Goal: Transaction & Acquisition: Purchase product/service

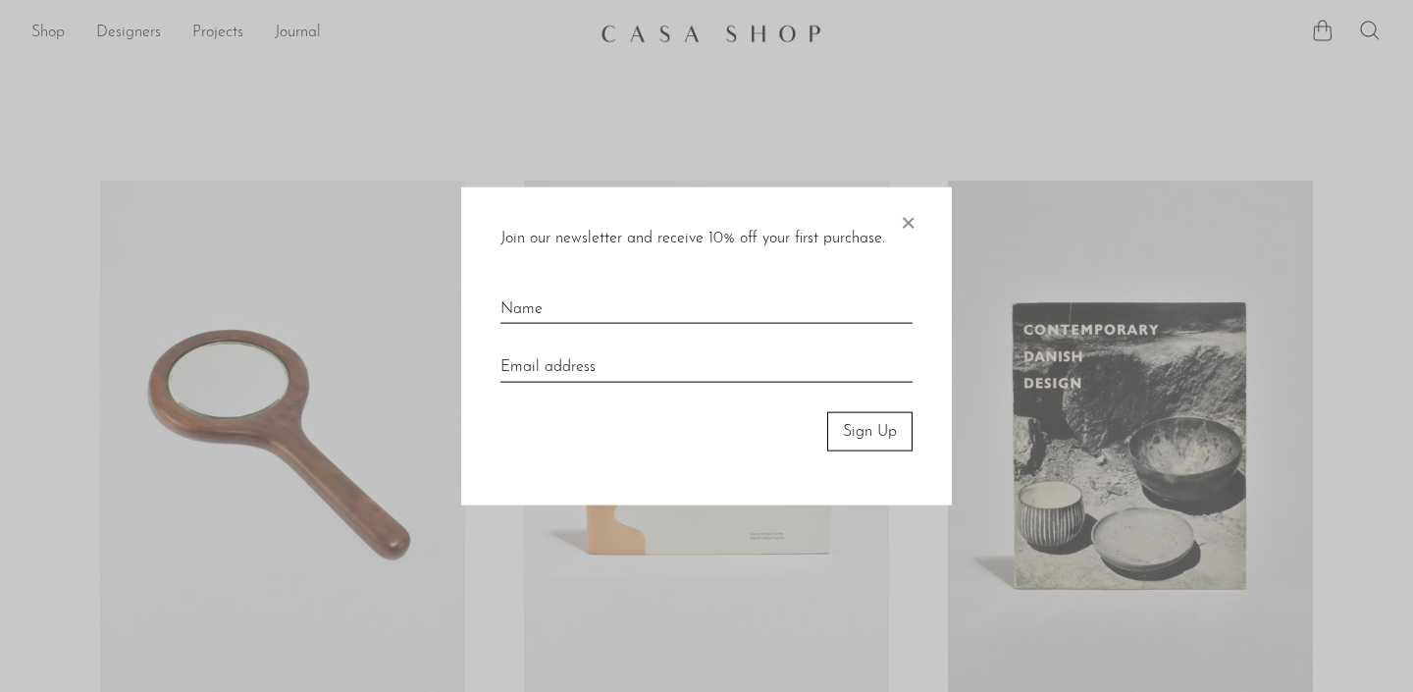
click at [911, 219] on span "×" at bounding box center [908, 217] width 20 height 63
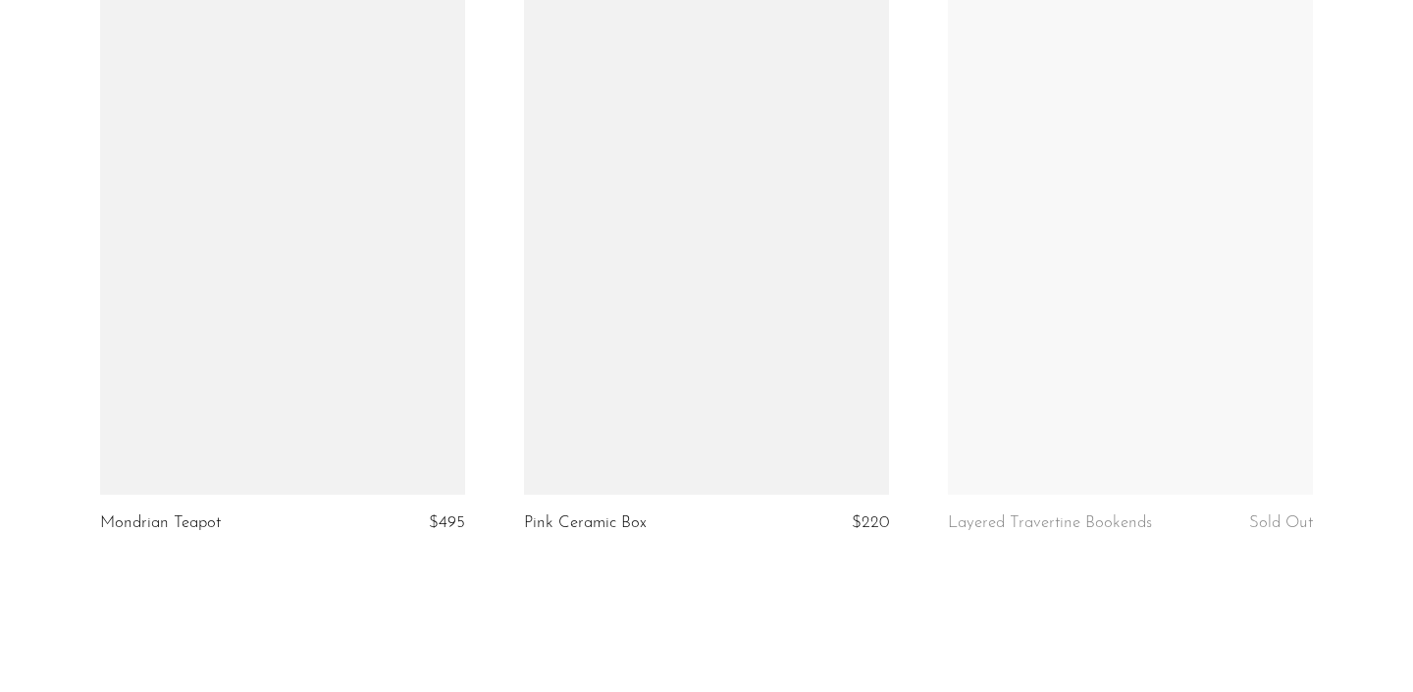
scroll to position [7097, 0]
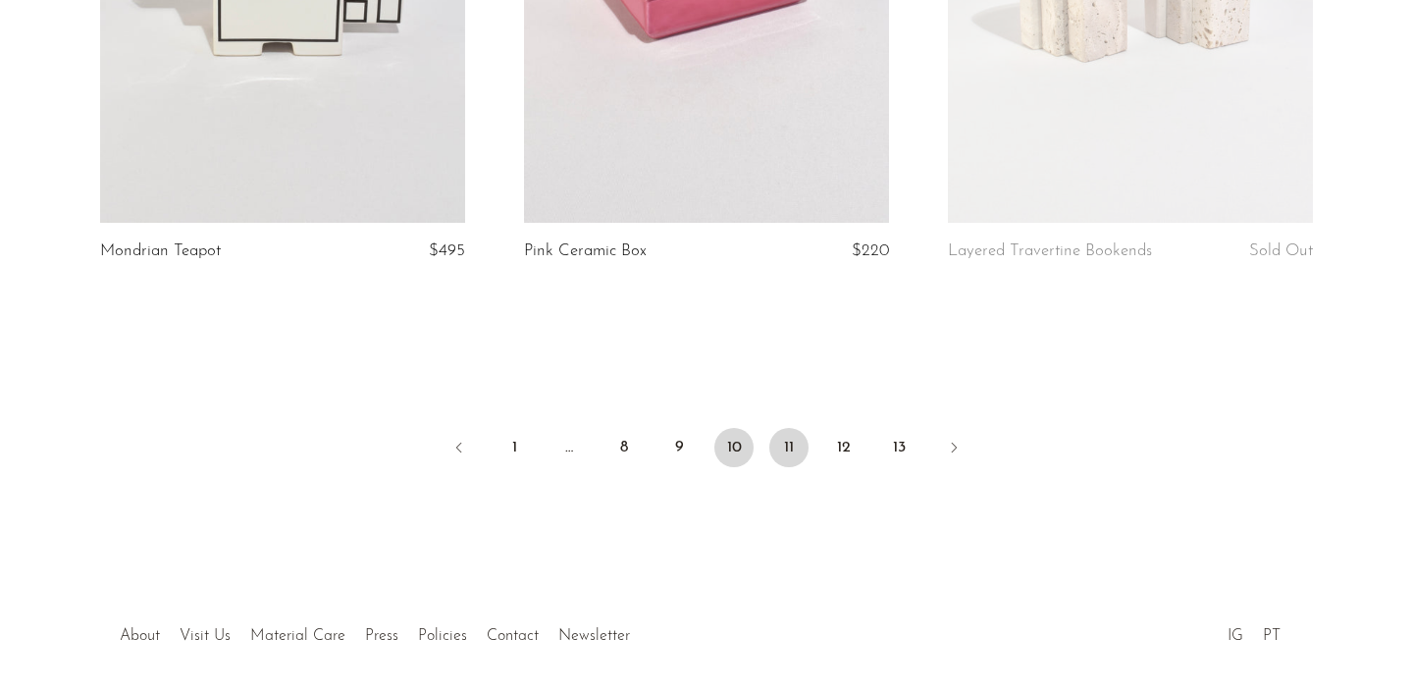
click at [783, 428] on link "11" at bounding box center [788, 447] width 39 height 39
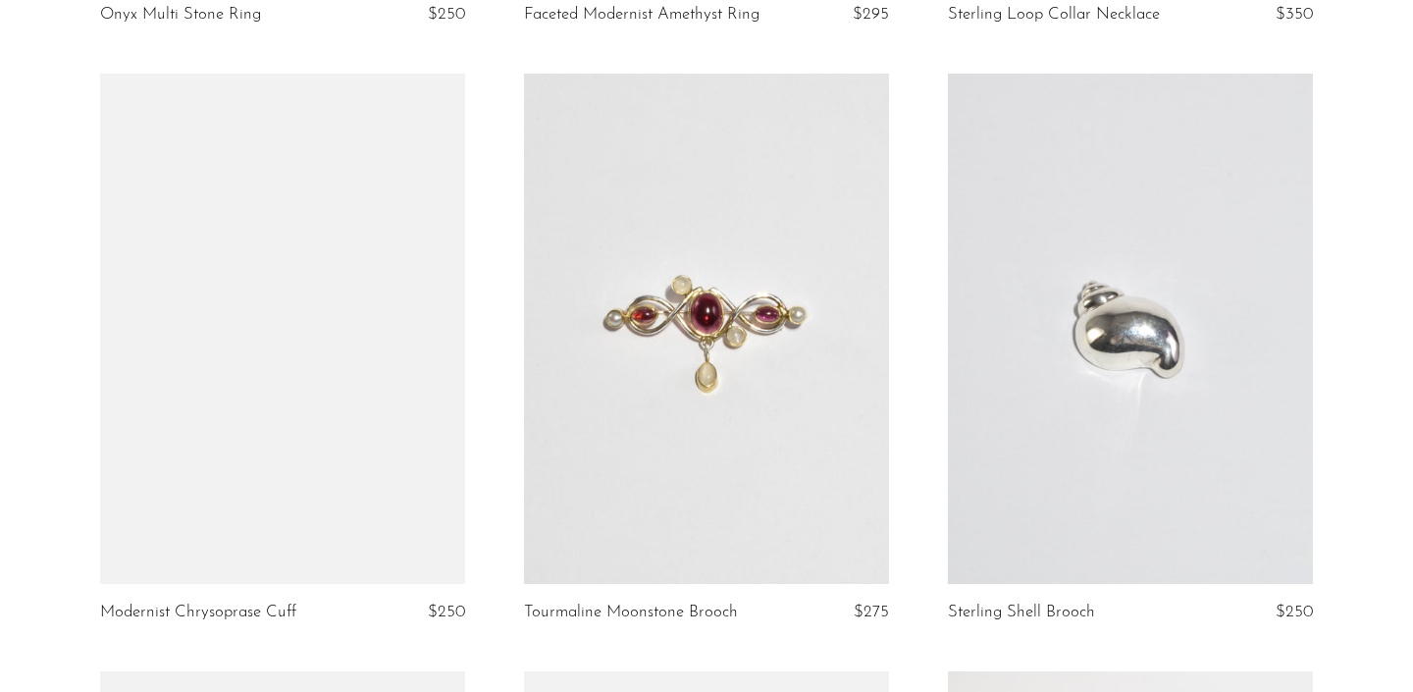
scroll to position [1323, 0]
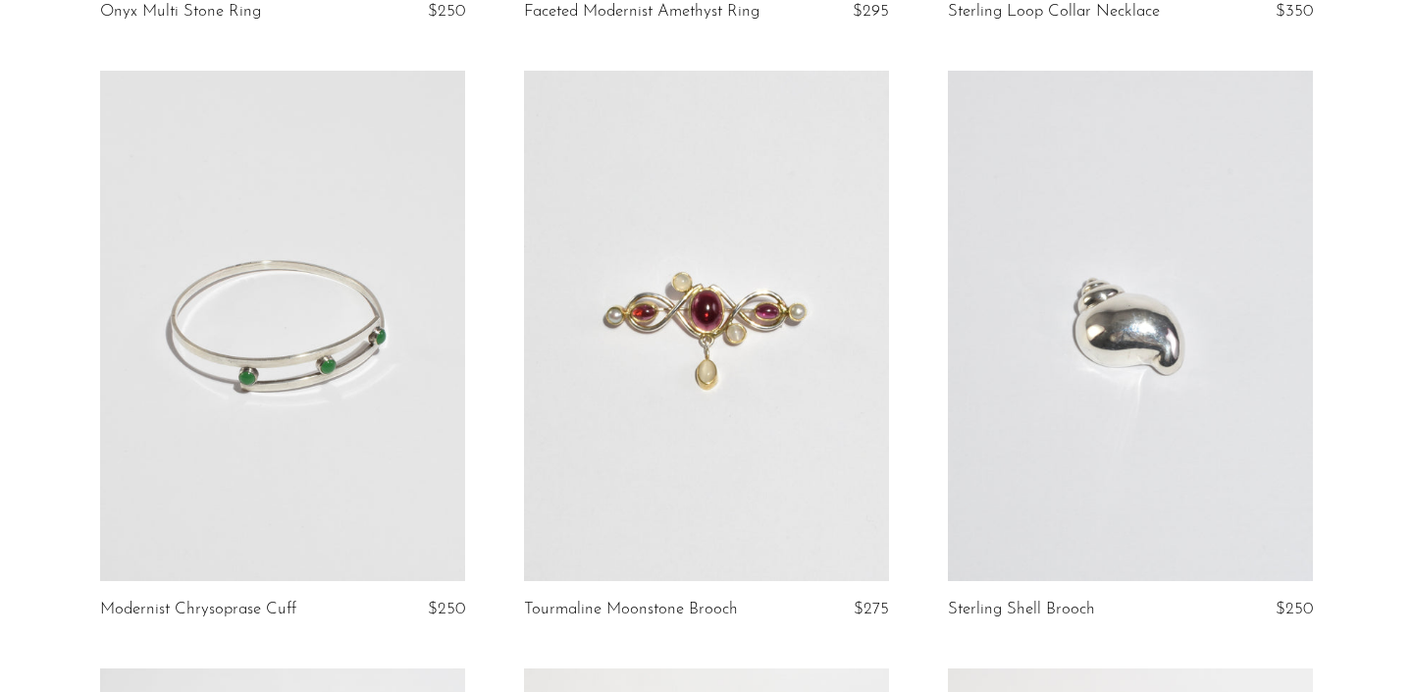
click at [700, 310] on link at bounding box center [706, 326] width 365 height 511
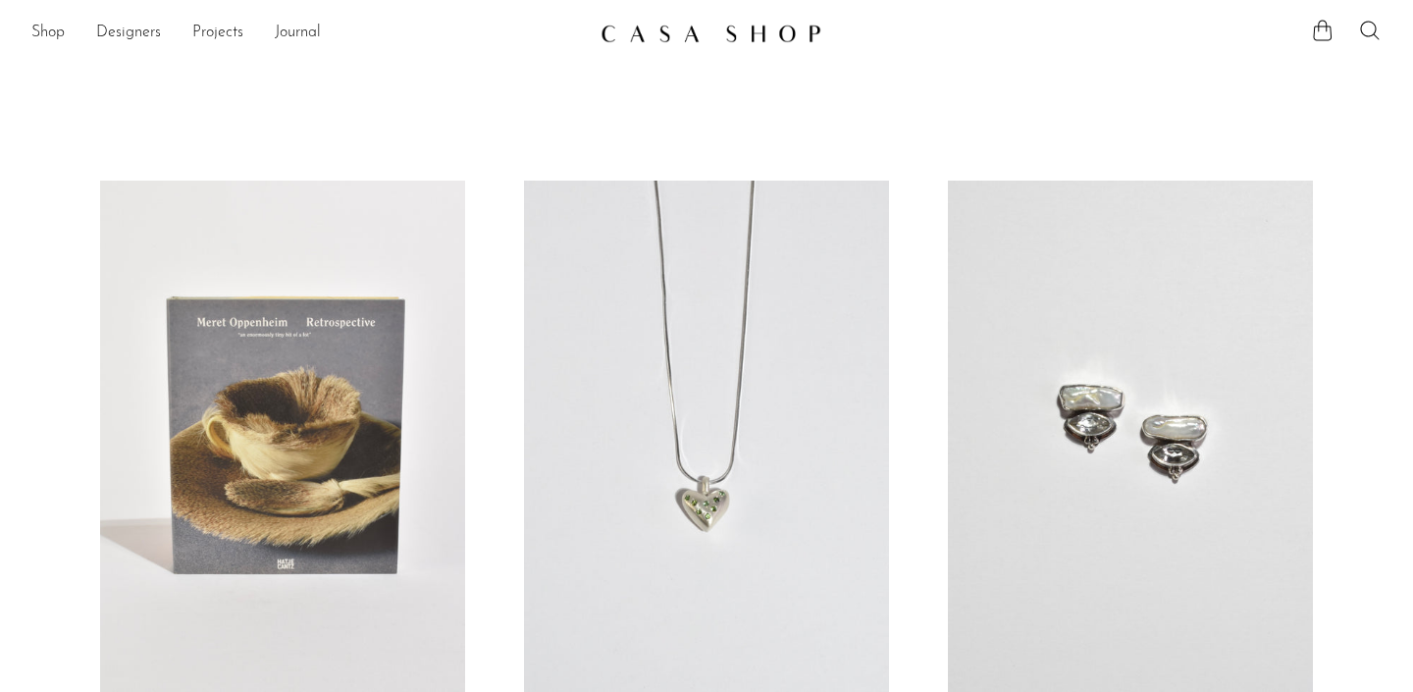
scroll to position [0, 0]
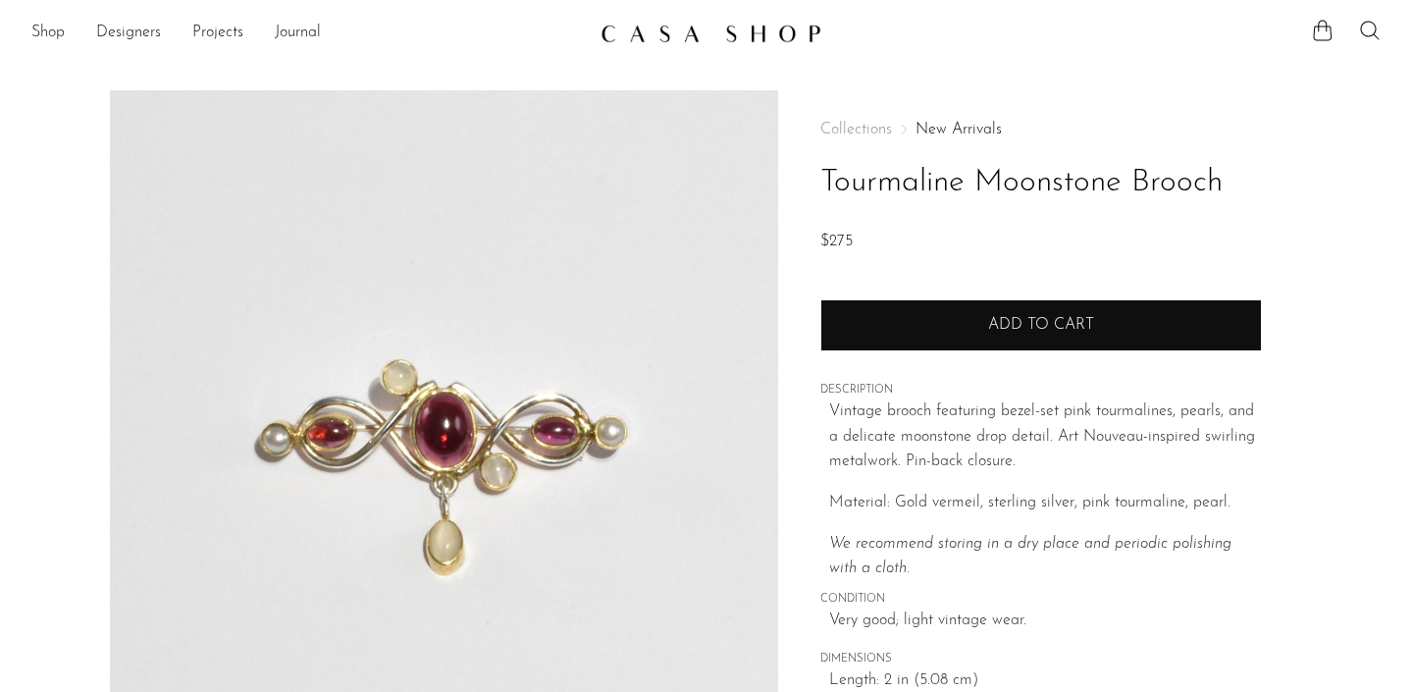
click at [859, 323] on button "Add to cart" at bounding box center [1040, 324] width 441 height 51
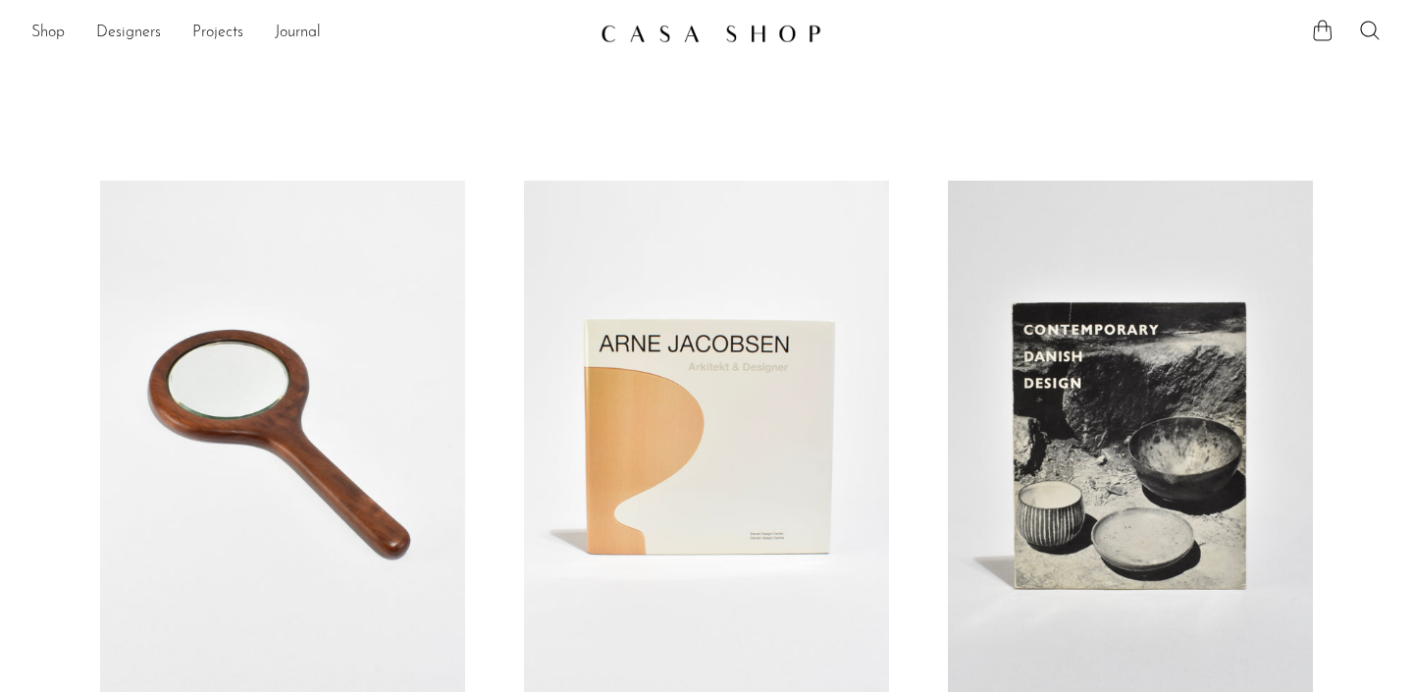
click at [1315, 29] on icon at bounding box center [1323, 30] width 19 height 21
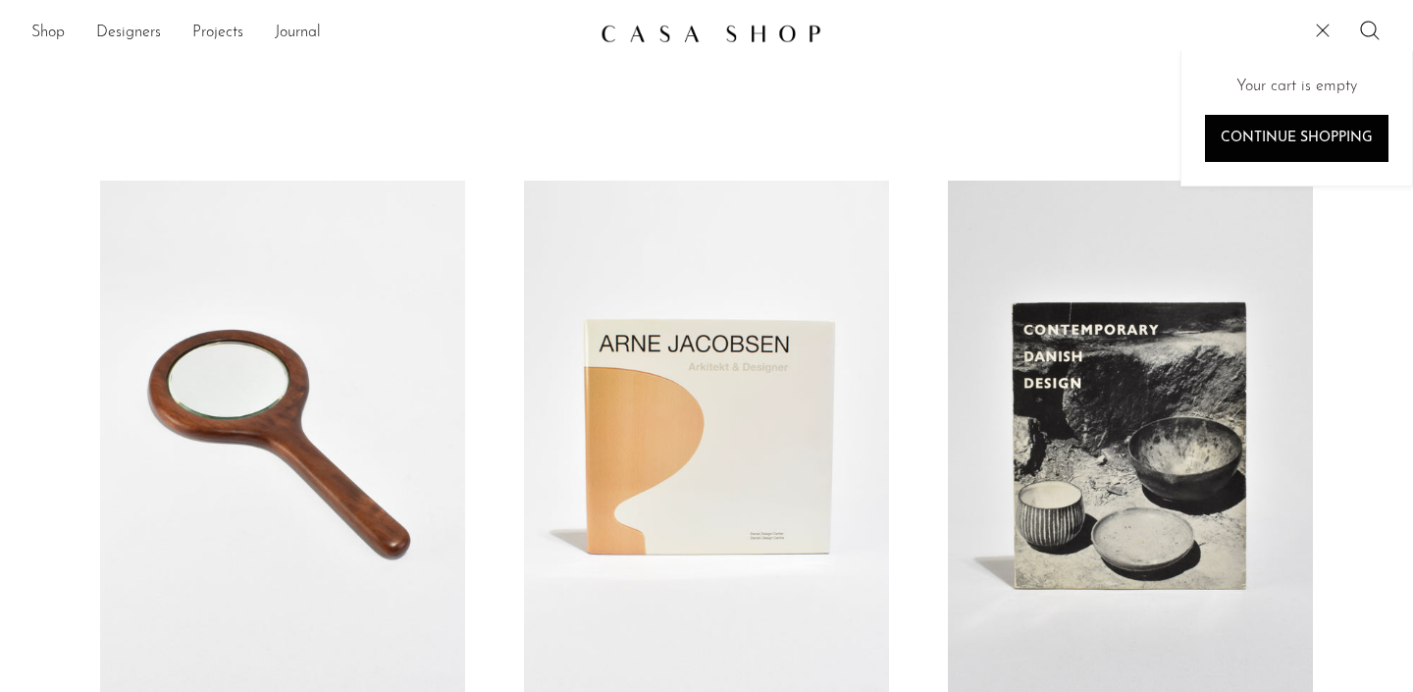
click at [1316, 29] on icon at bounding box center [1323, 31] width 24 height 24
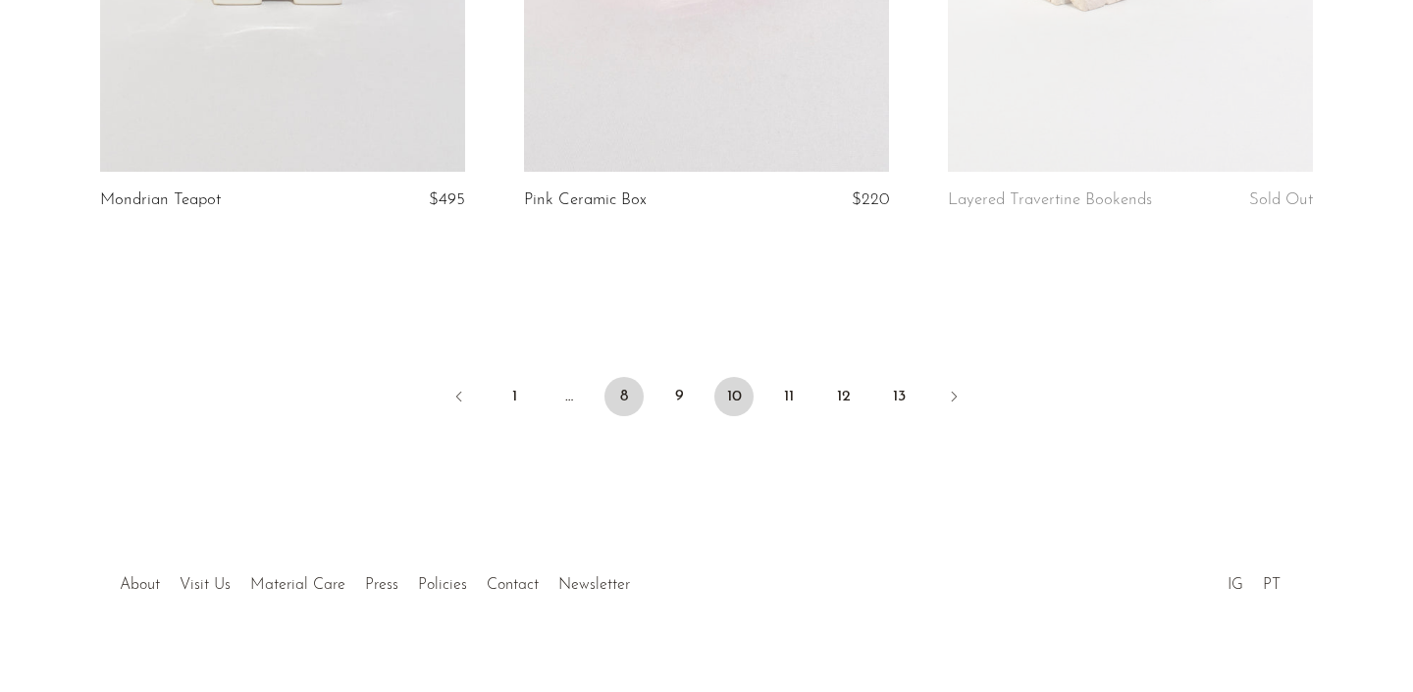
scroll to position [7147, 0]
click at [619, 378] on link "8" at bounding box center [623, 397] width 39 height 39
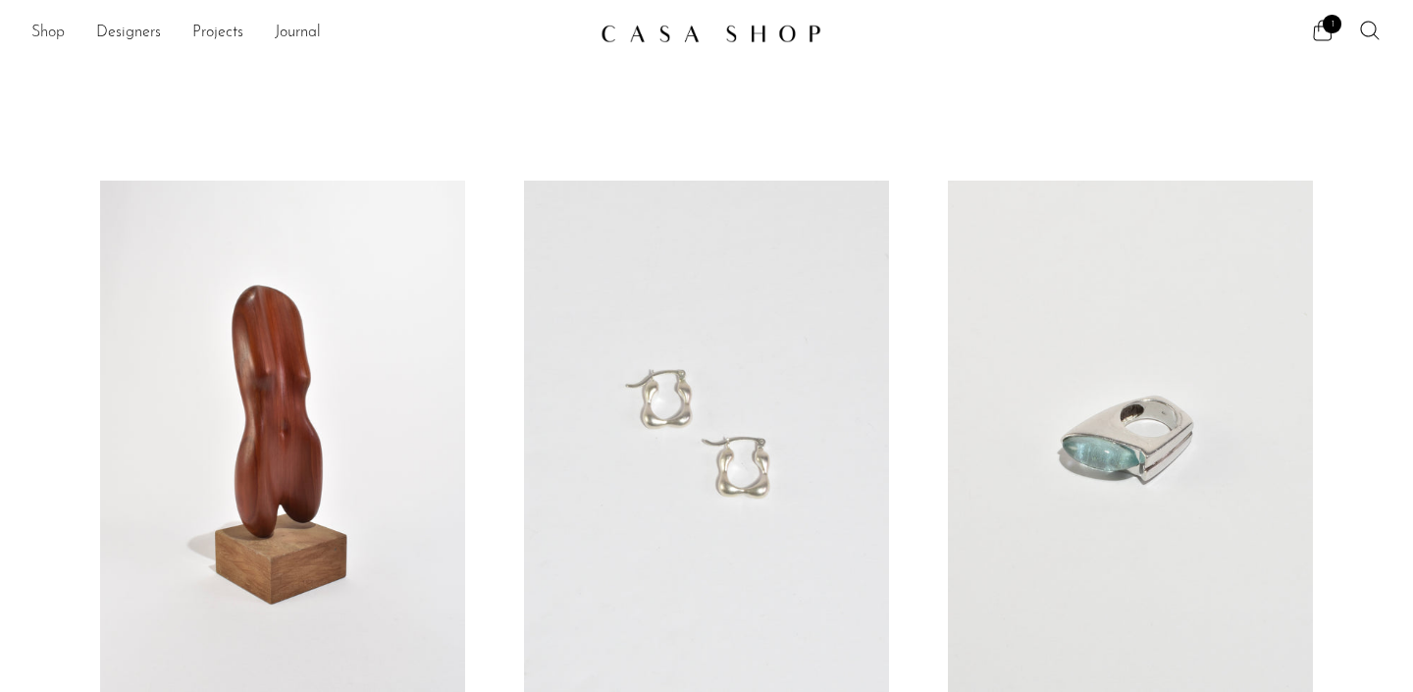
click at [53, 29] on link "Shop" at bounding box center [47, 34] width 33 height 26
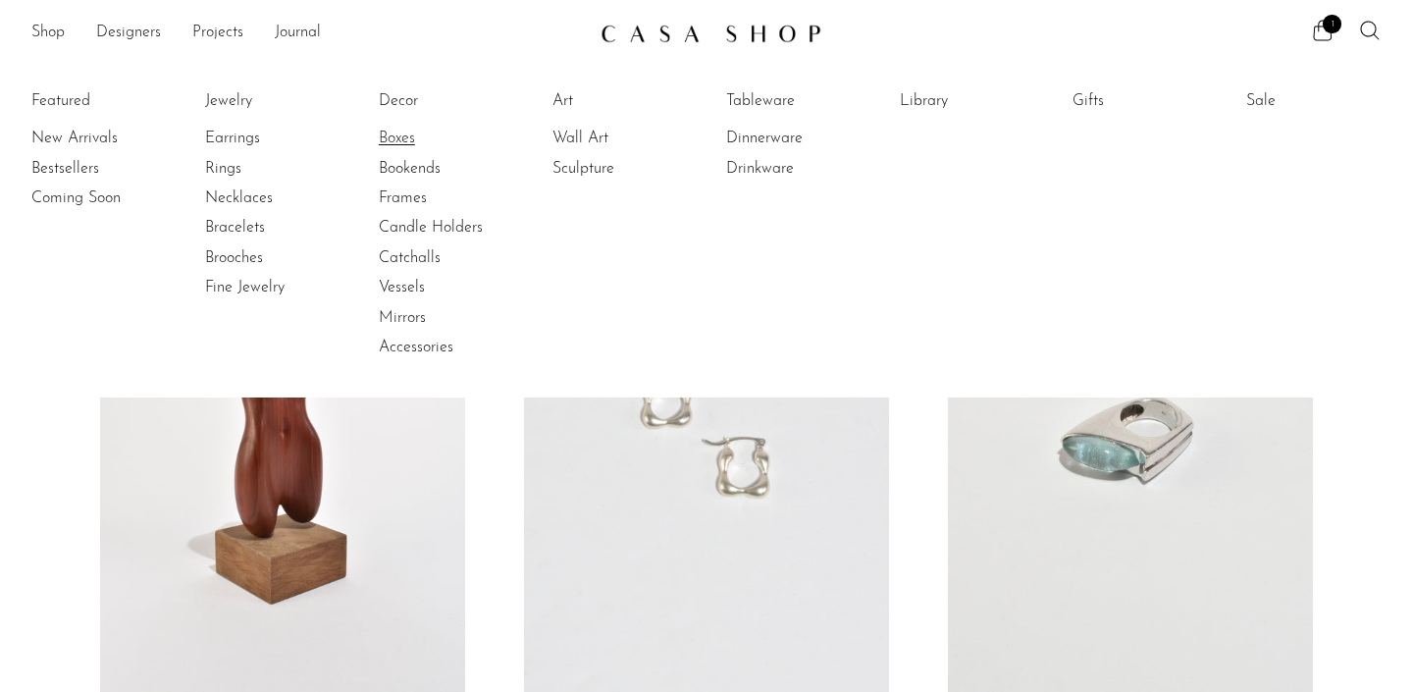
click at [401, 130] on link "Boxes" at bounding box center [452, 139] width 147 height 22
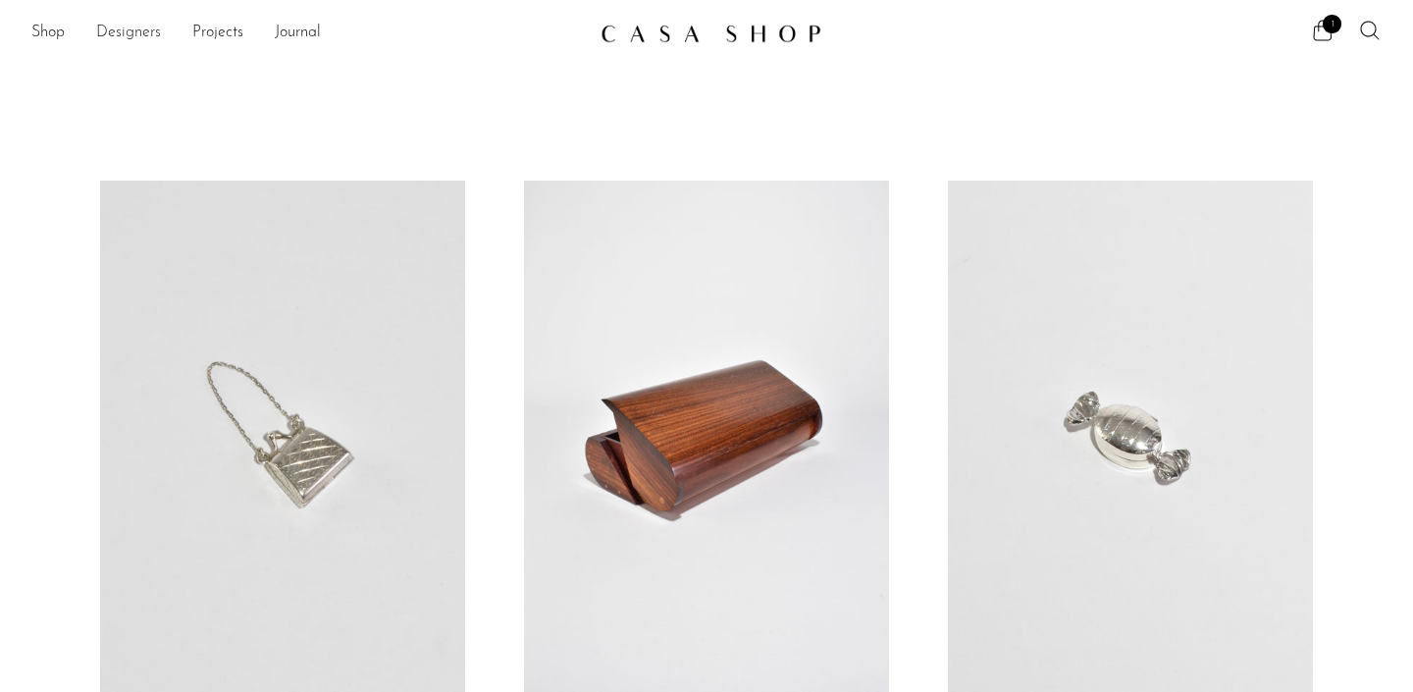
click at [115, 35] on link "Designers" at bounding box center [128, 34] width 65 height 26
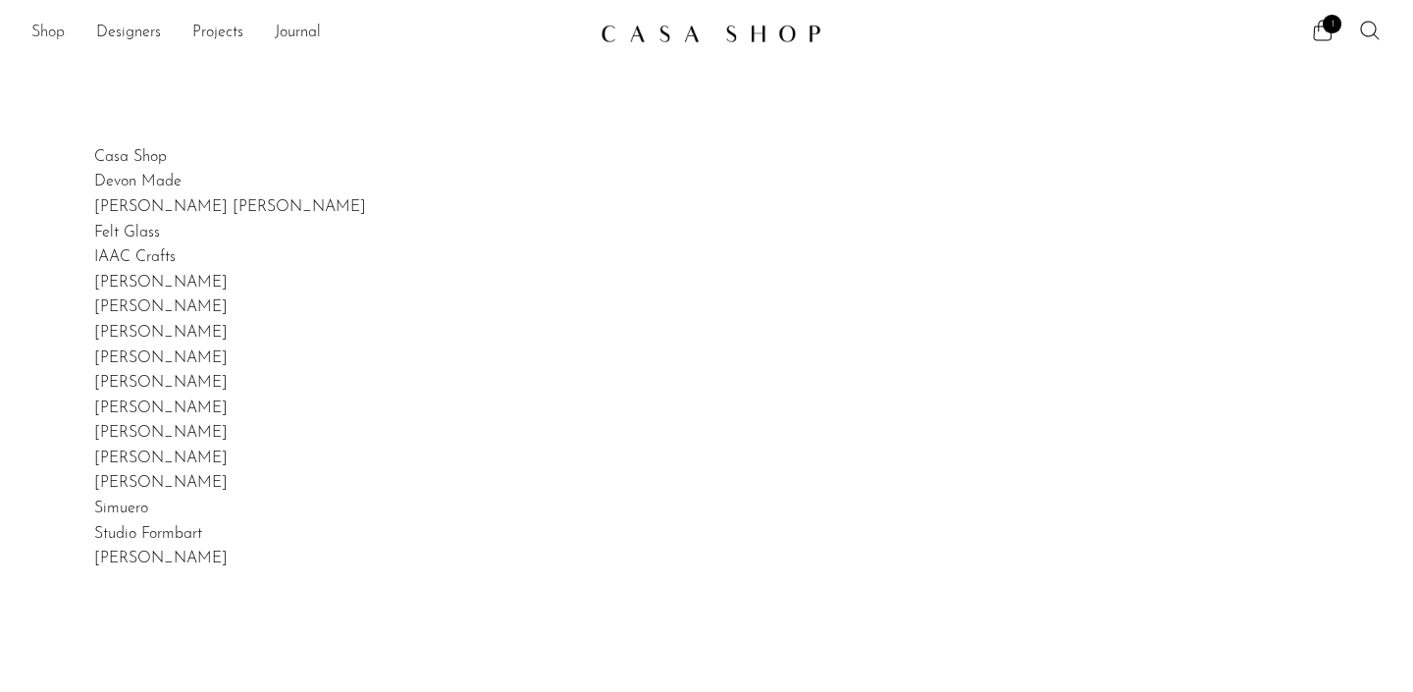
click at [42, 35] on link "Shop" at bounding box center [47, 34] width 33 height 26
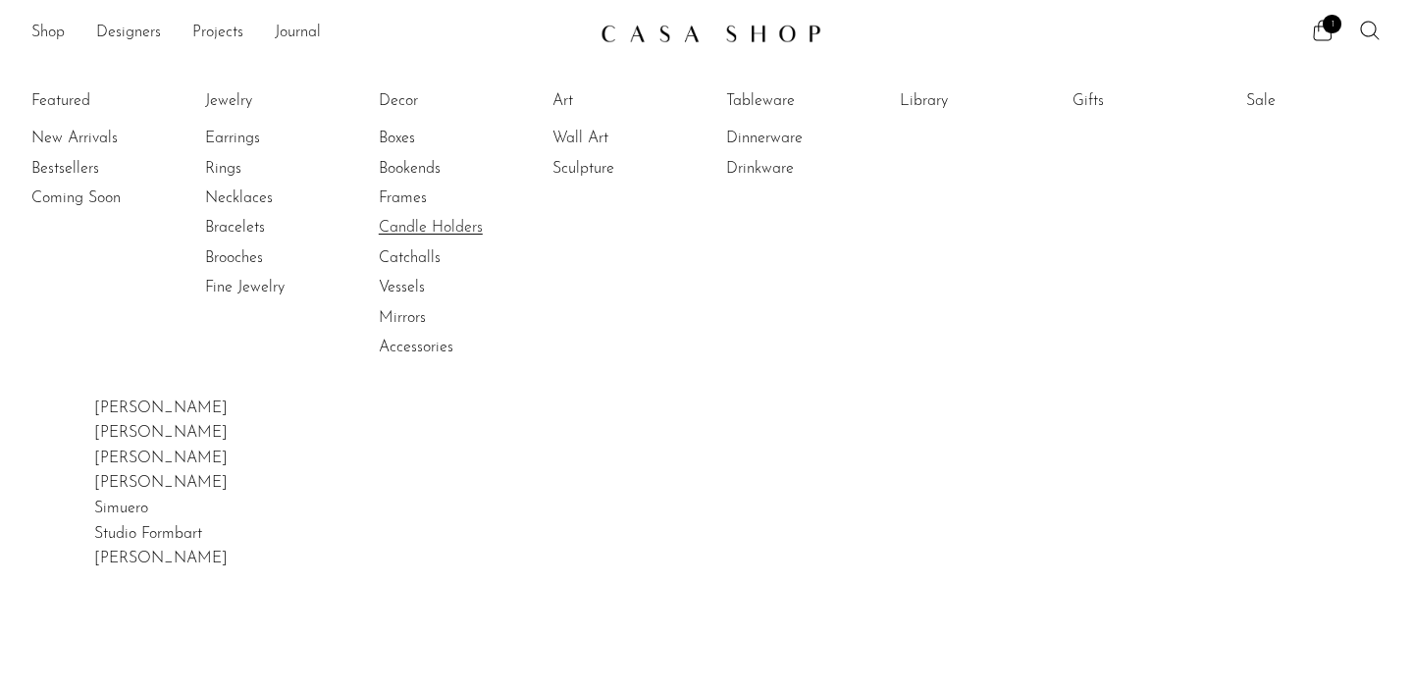
click at [433, 235] on link "Candle Holders" at bounding box center [452, 228] width 147 height 22
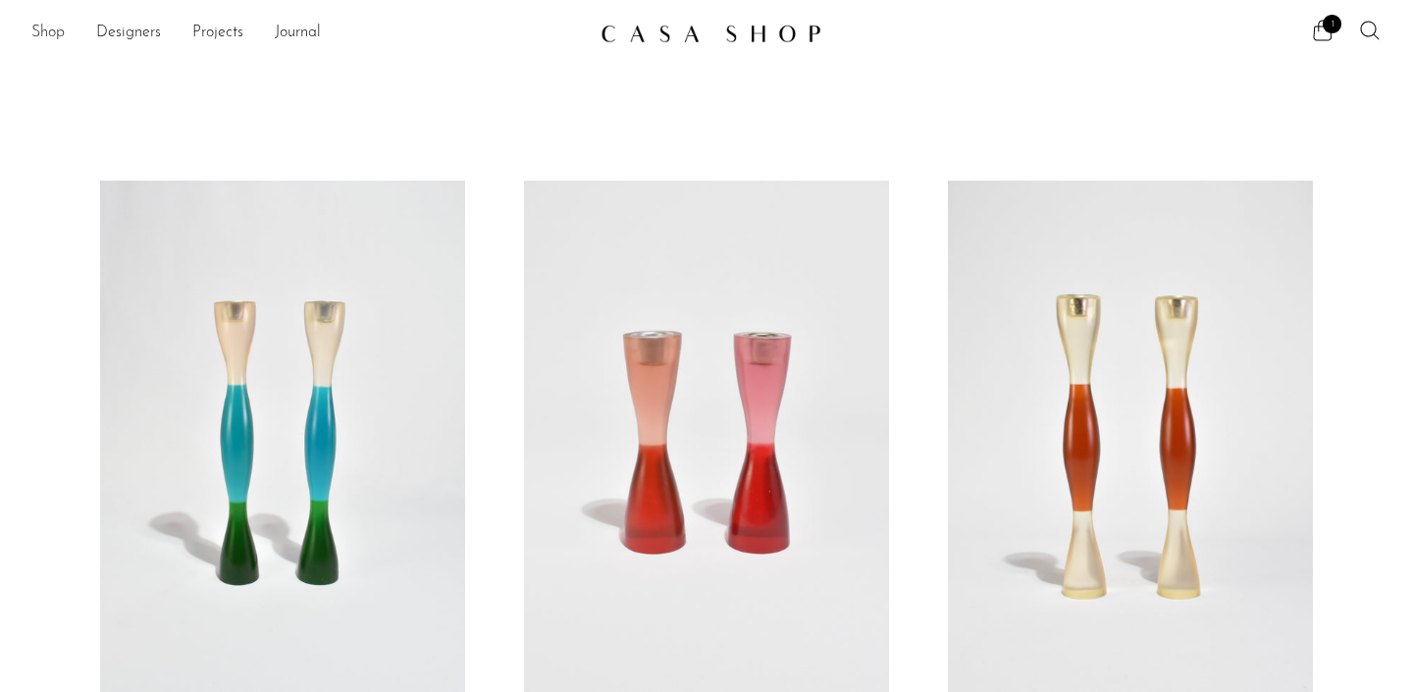
click at [61, 29] on link "Shop" at bounding box center [47, 34] width 33 height 26
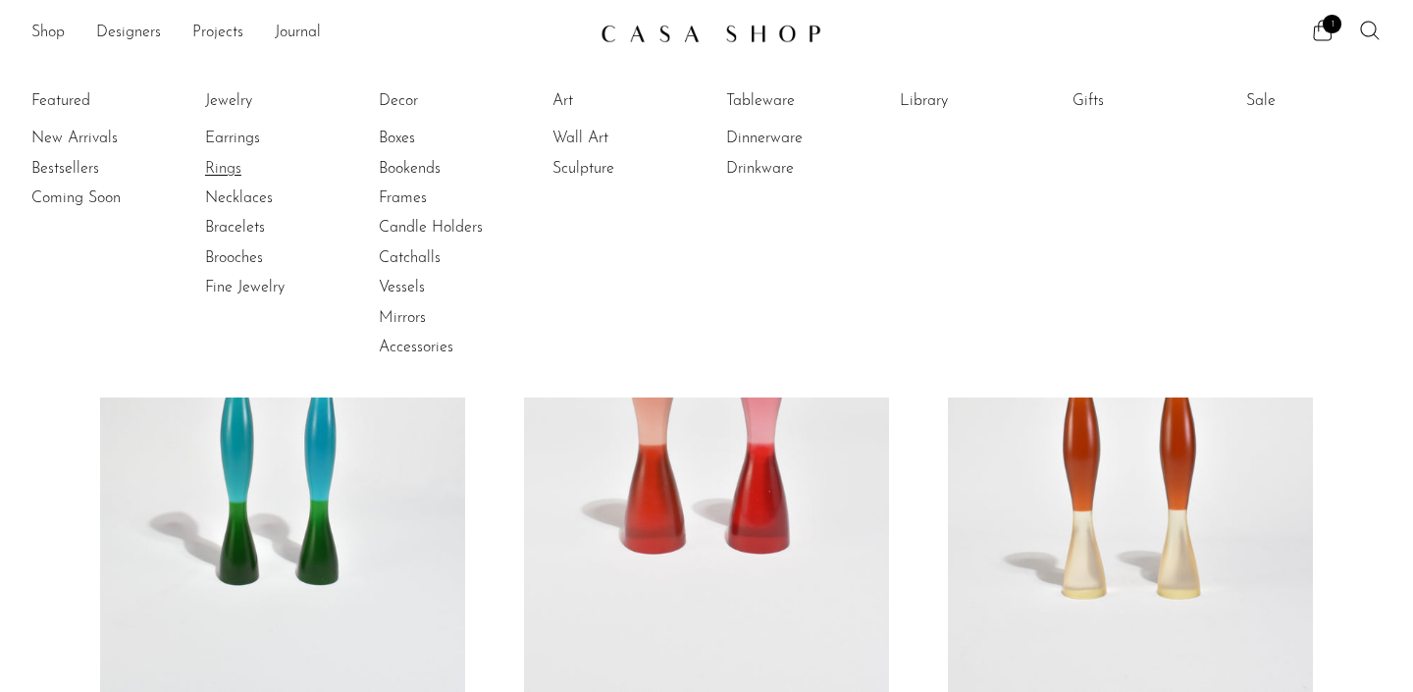
click at [233, 168] on link "Rings" at bounding box center [278, 169] width 147 height 22
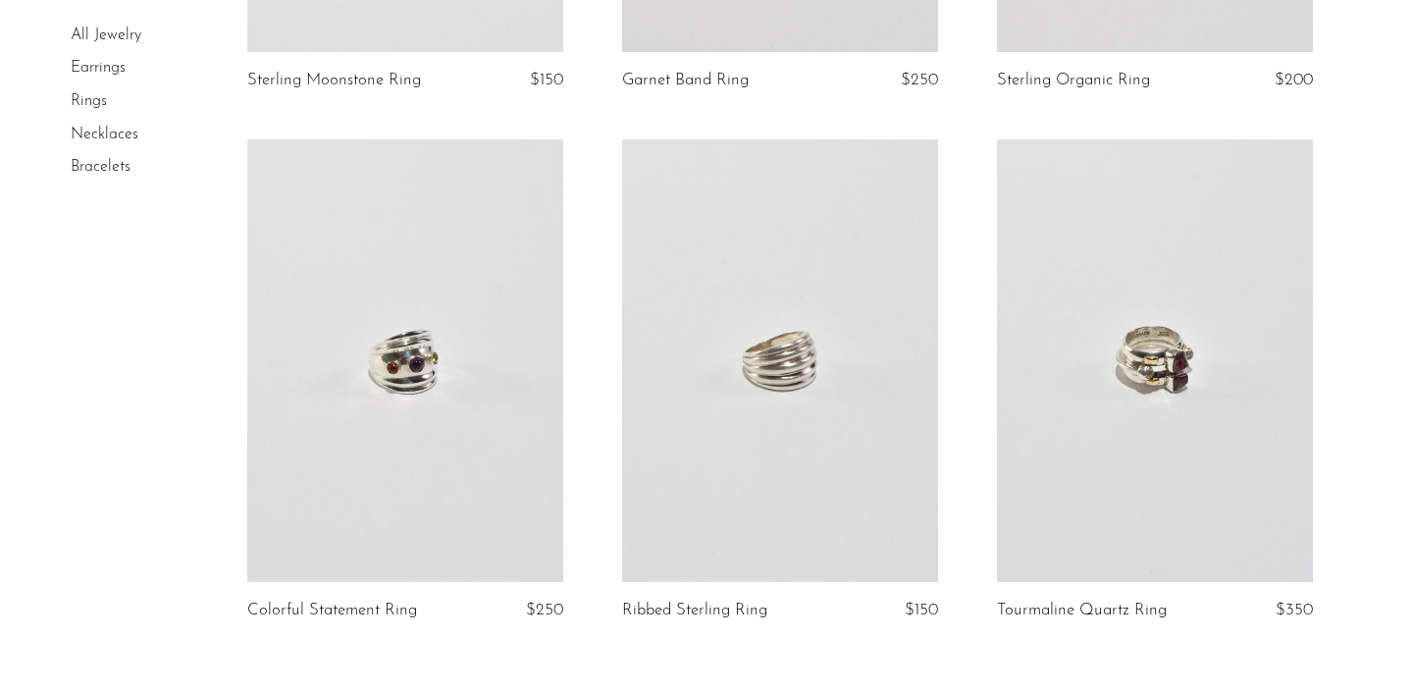
scroll to position [6166, 0]
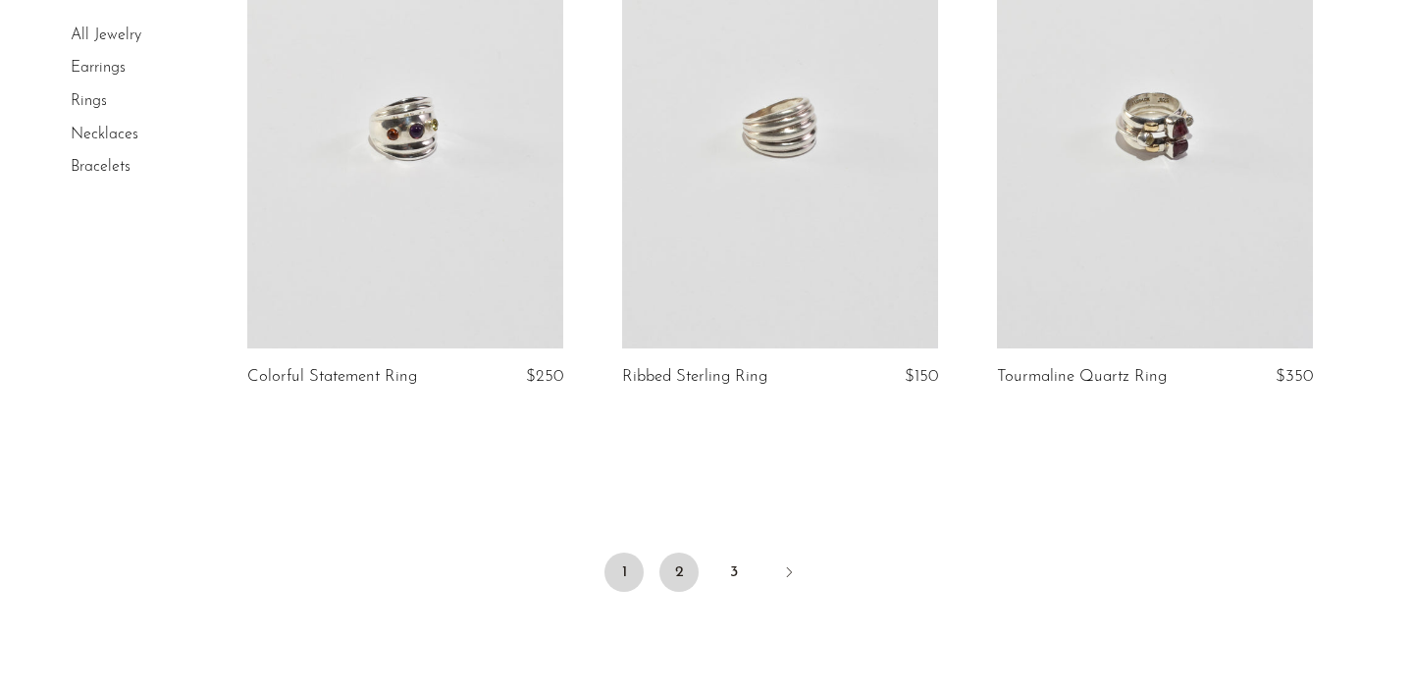
click at [677, 552] on link "2" at bounding box center [678, 571] width 39 height 39
